Goal: Information Seeking & Learning: Learn about a topic

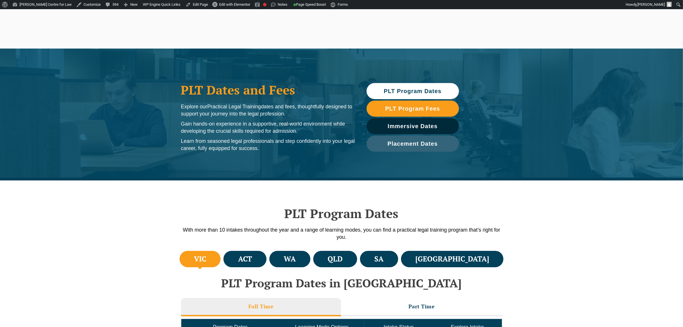
drag, startPoint x: 0, startPoint y: 0, endPoint x: 361, endPoint y: 34, distance: 362.3
click at [361, 34] on link "Practical Legal Training" at bounding box center [373, 27] width 50 height 25
